Goal: Information Seeking & Learning: Learn about a topic

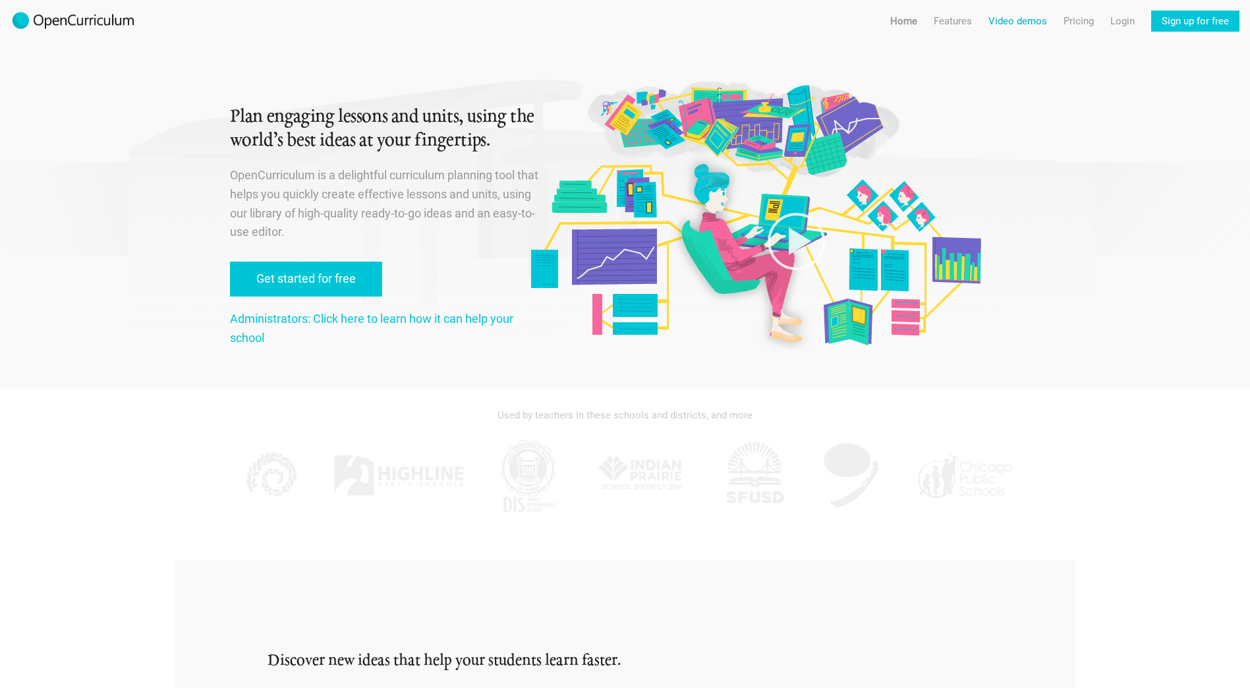
click at [1018, 21] on link "Video demos" at bounding box center [1017, 21] width 59 height 21
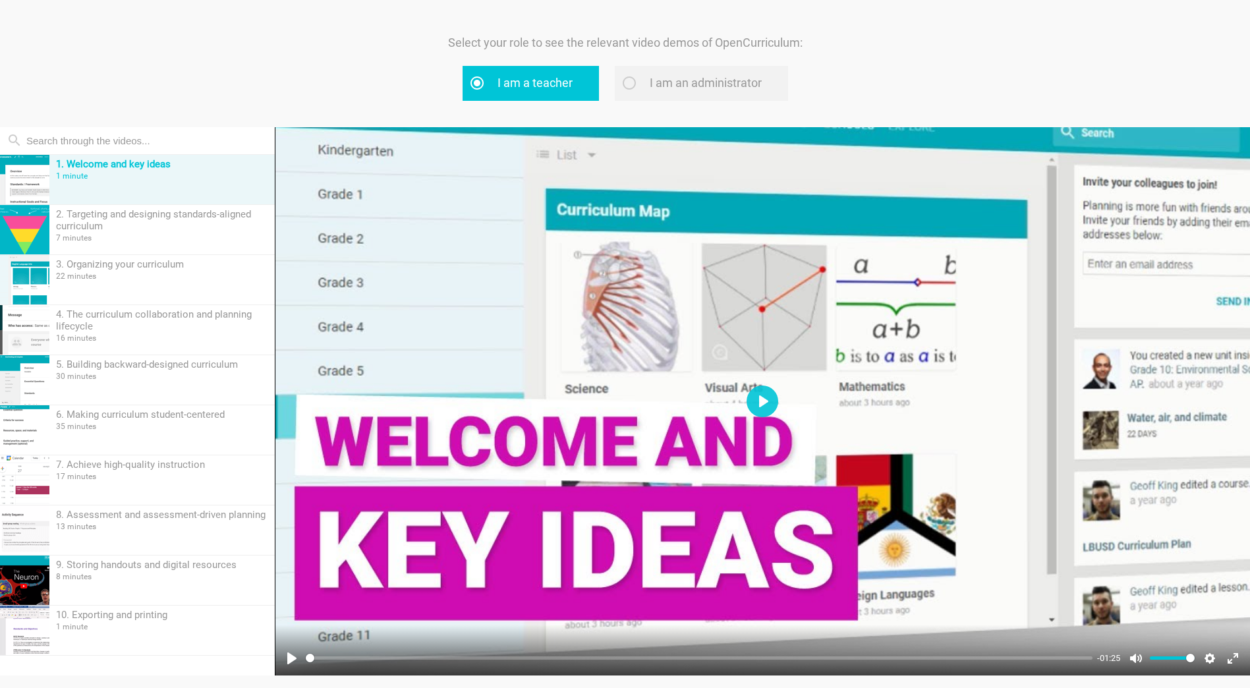
scroll to position [88, 0]
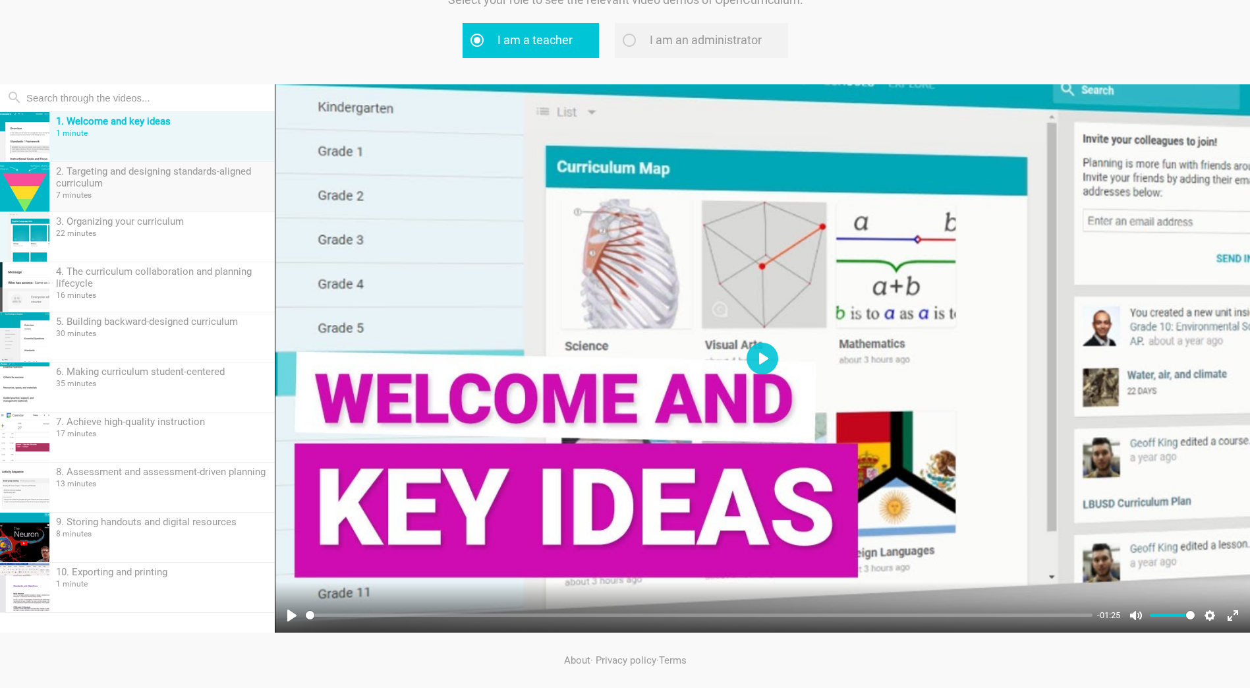
click at [181, 189] on div "2. Targeting and designing standards-aligned curriculum 7 minutes" at bounding box center [161, 186] width 225 height 49
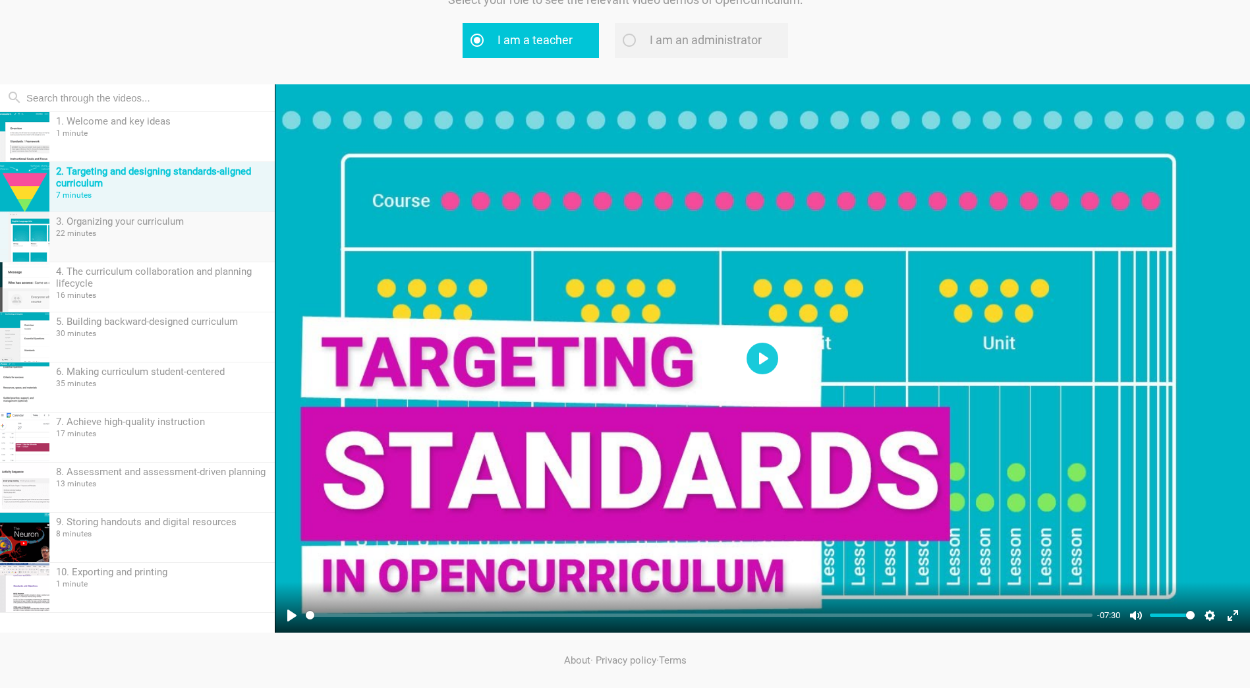
click at [162, 223] on div "3. Organizing your curriculum" at bounding box center [162, 221] width 212 height 12
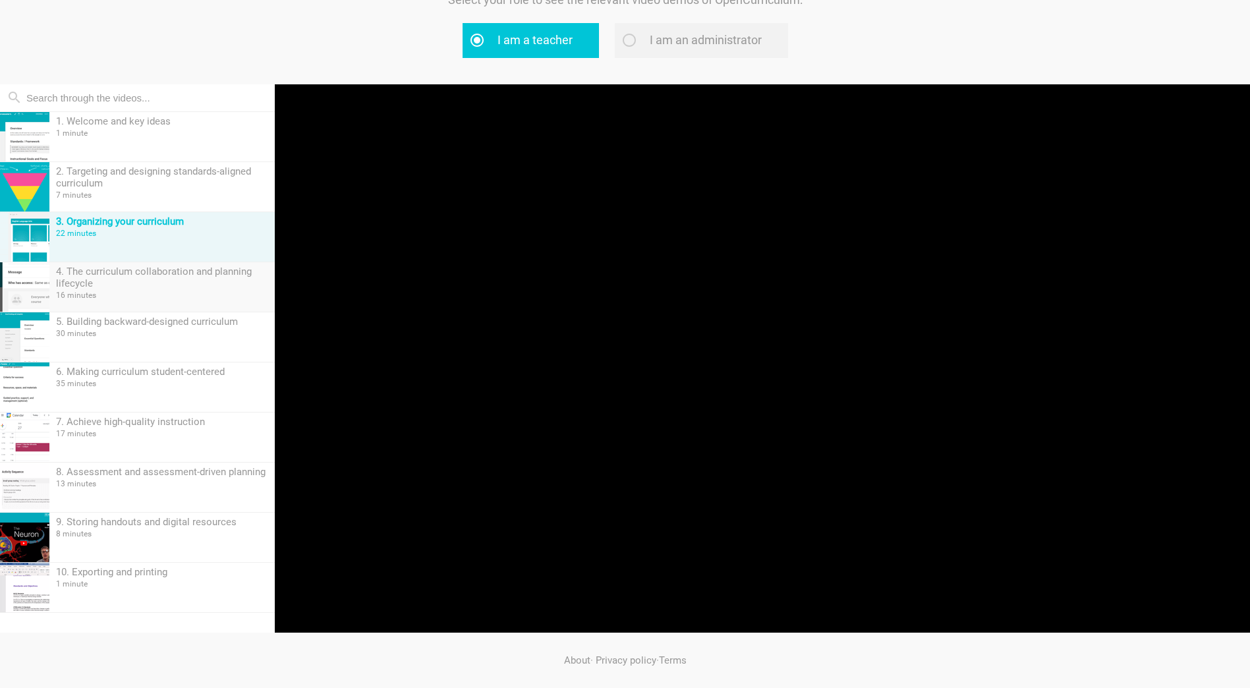
type input "0.17"
click at [178, 275] on div "4. The curriculum collaboration and planning lifecycle" at bounding box center [162, 278] width 212 height 24
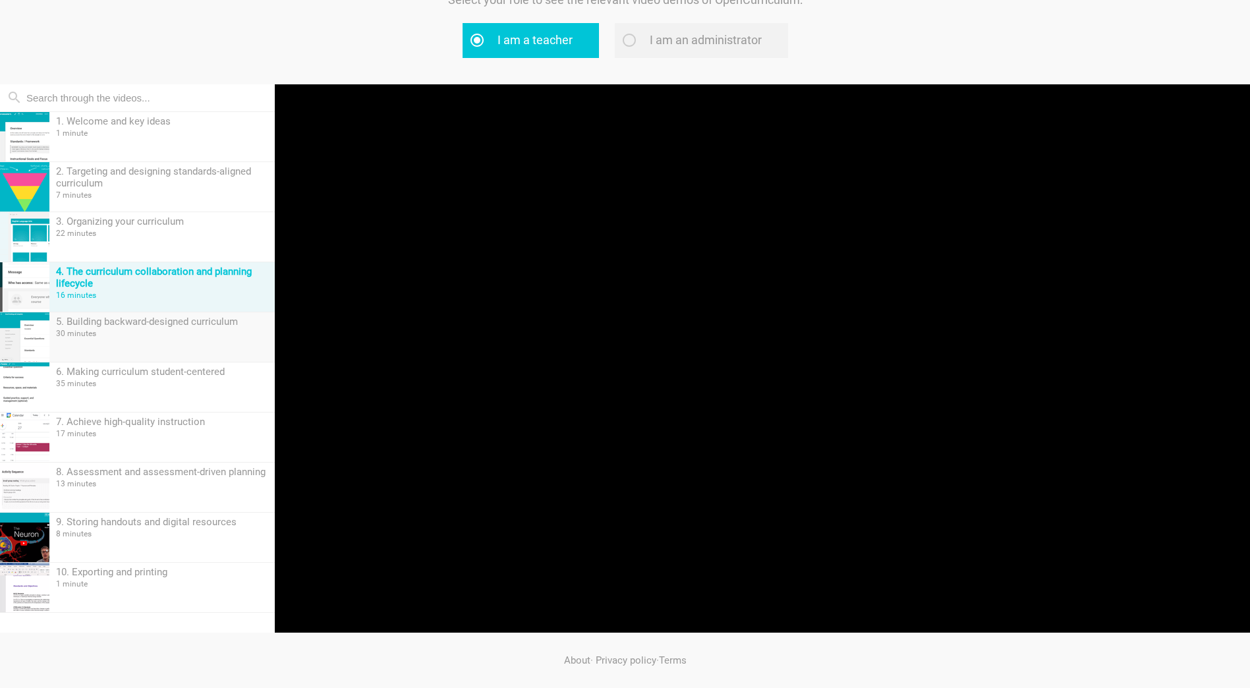
type input "0.09"
click at [188, 342] on div "5. Building backward-designed curriculum 30 minutes" at bounding box center [161, 336] width 225 height 49
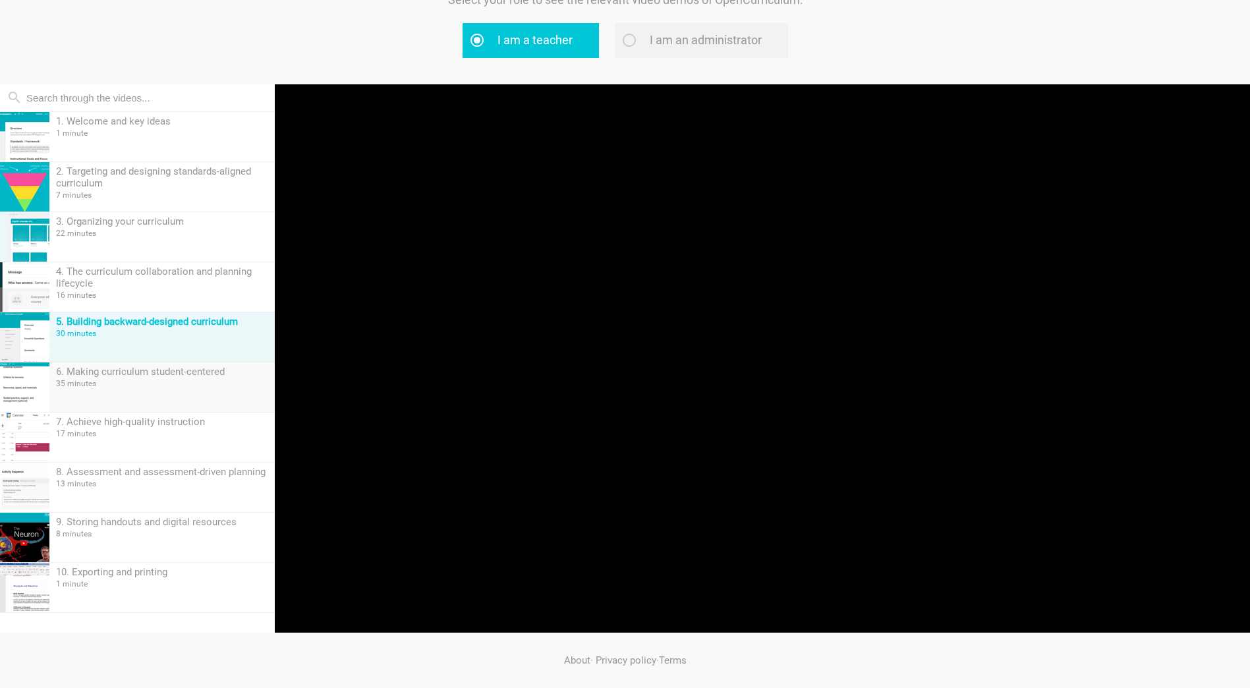
type input "0"
click at [191, 380] on div "35 minutes" at bounding box center [162, 383] width 212 height 9
